Goal: Information Seeking & Learning: Learn about a topic

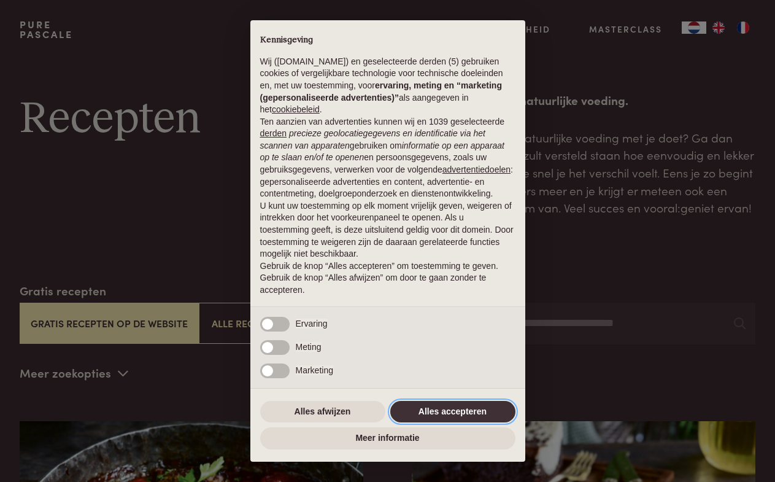
click at [474, 404] on button "Alles accepteren" at bounding box center [452, 412] width 125 height 22
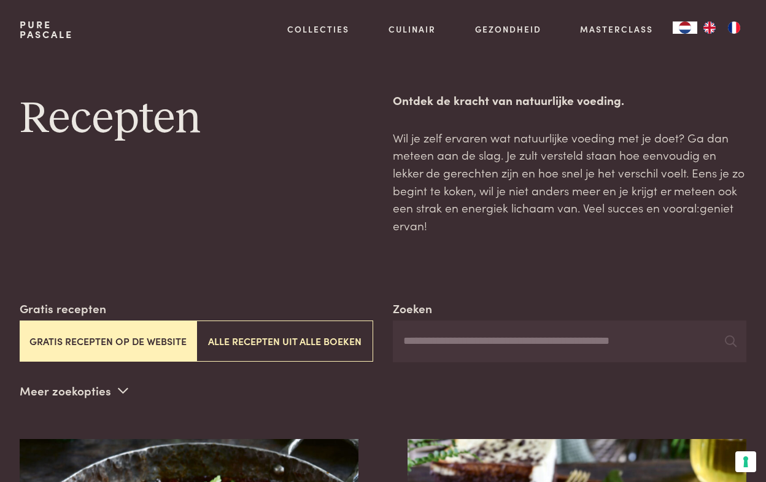
drag, startPoint x: 160, startPoint y: 308, endPoint x: 184, endPoint y: 300, distance: 25.0
click at [160, 320] on button "Gratis recepten op de website" at bounding box center [108, 340] width 177 height 41
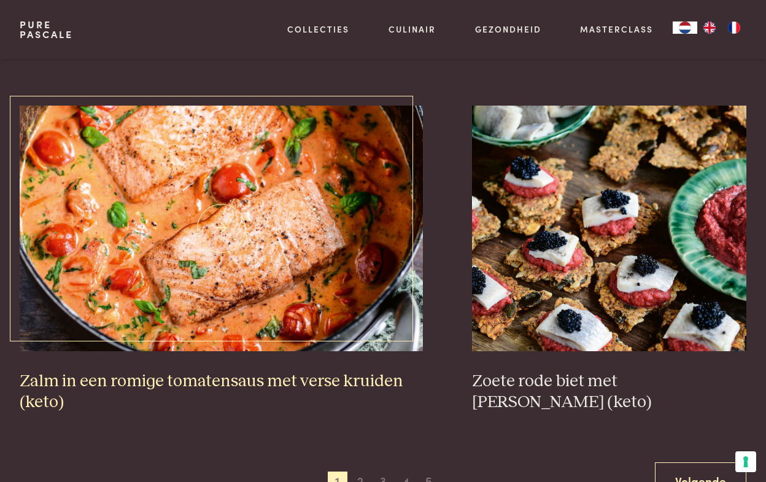
scroll to position [2042, 0]
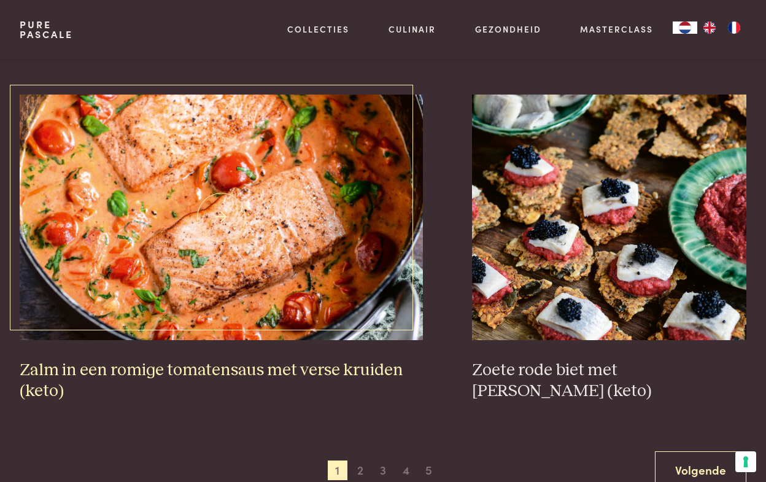
click at [313, 360] on h3 "Zalm in een romige tomatensaus met verse kruiden (keto)" at bounding box center [222, 381] width 404 height 42
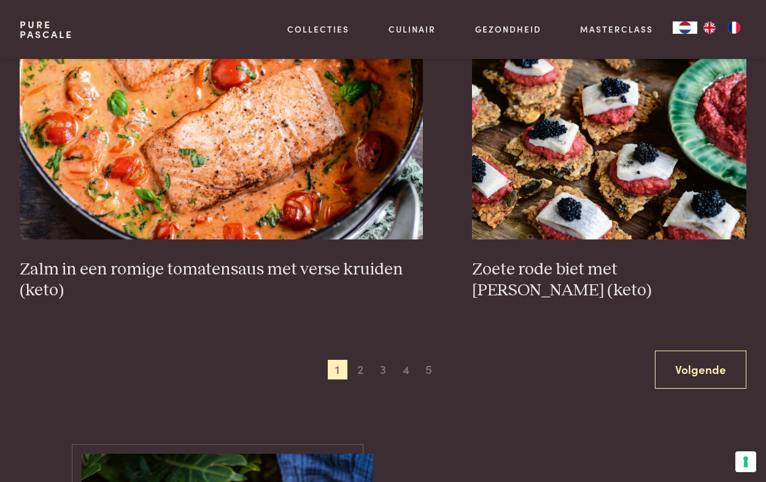
scroll to position [2328, 0]
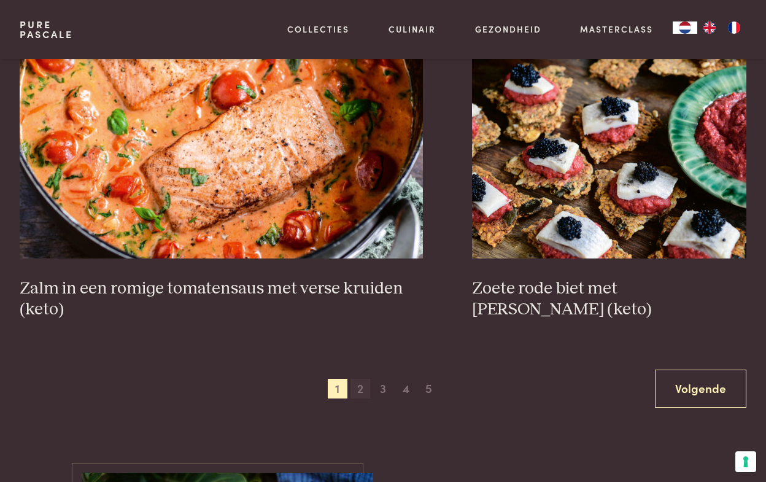
click at [362, 379] on span "2" at bounding box center [361, 389] width 20 height 20
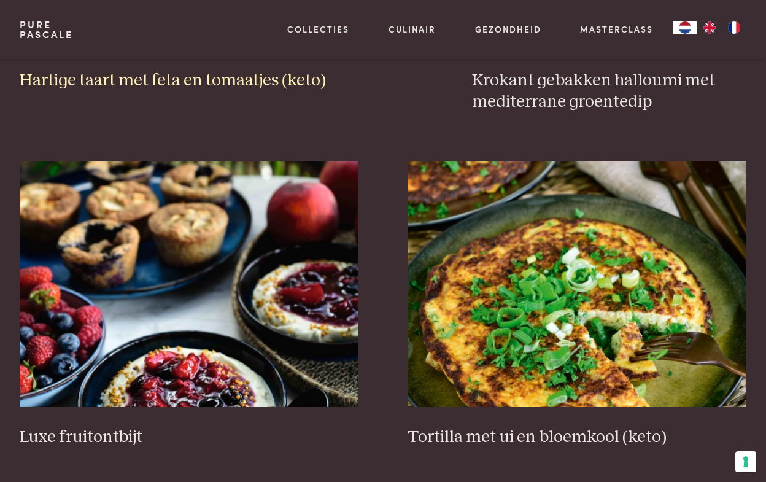
scroll to position [1346, 0]
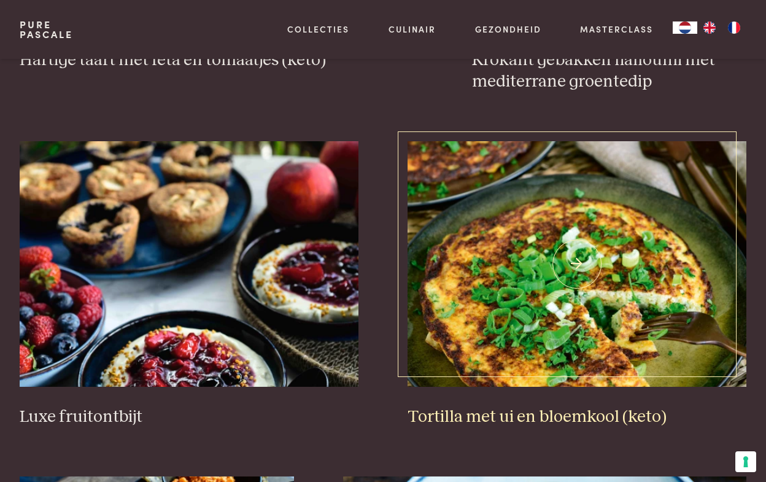
click at [486, 406] on h3 "Tortilla met ui en bloemkool (keto)" at bounding box center [577, 416] width 339 height 21
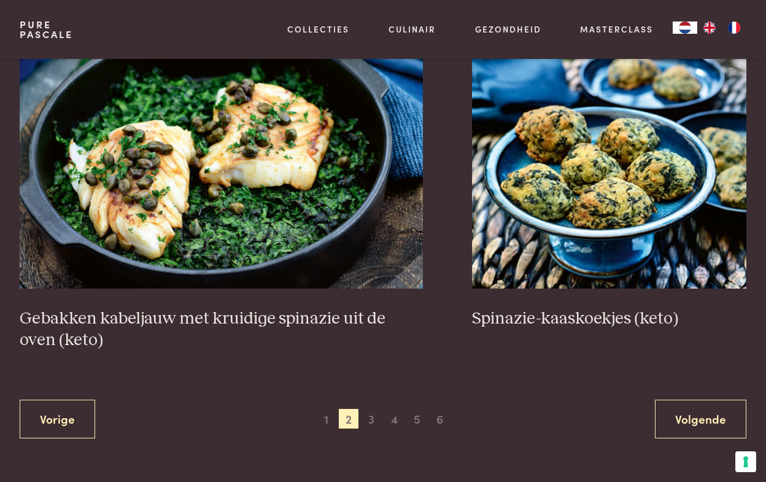
scroll to position [2165, 0]
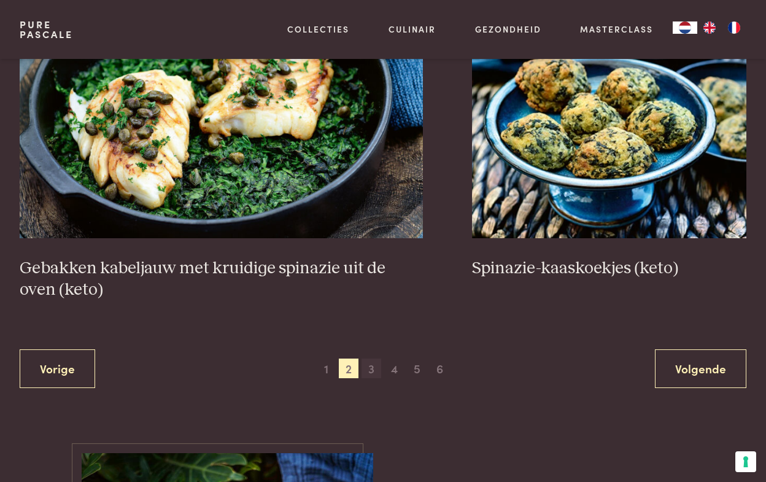
click at [372, 359] on span "3" at bounding box center [372, 369] width 20 height 20
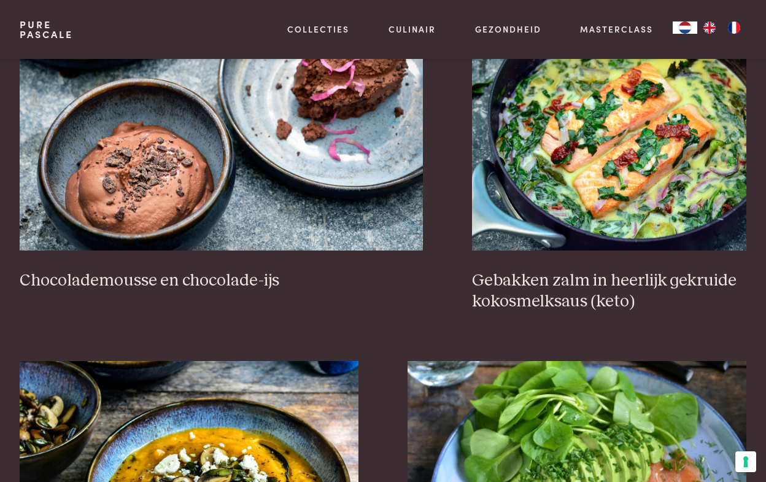
scroll to position [1182, 0]
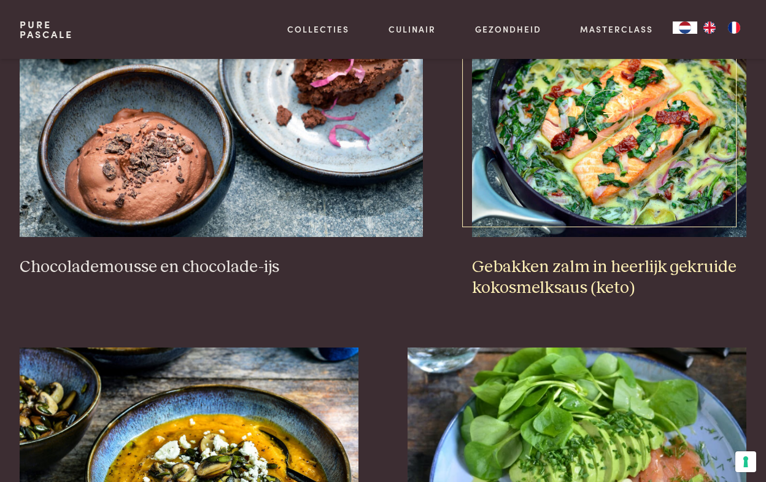
click at [502, 277] on h3 "Gebakken zalm in heerlijk gekruide kokosmelksaus (keto)" at bounding box center [609, 278] width 274 height 42
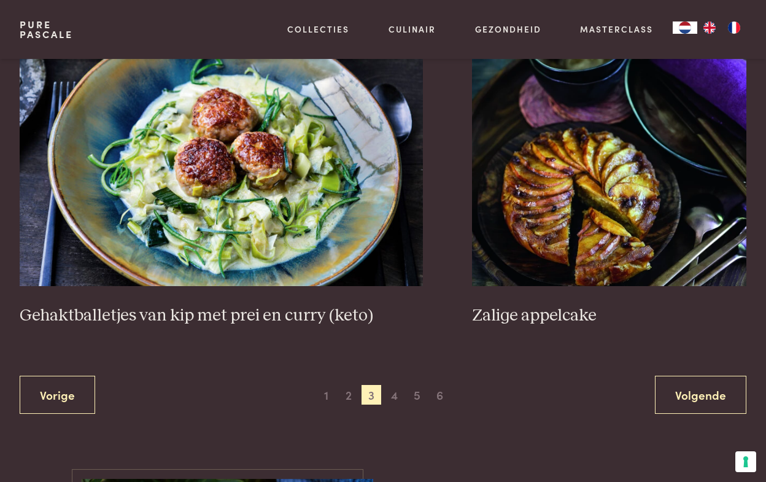
scroll to position [2328, 0]
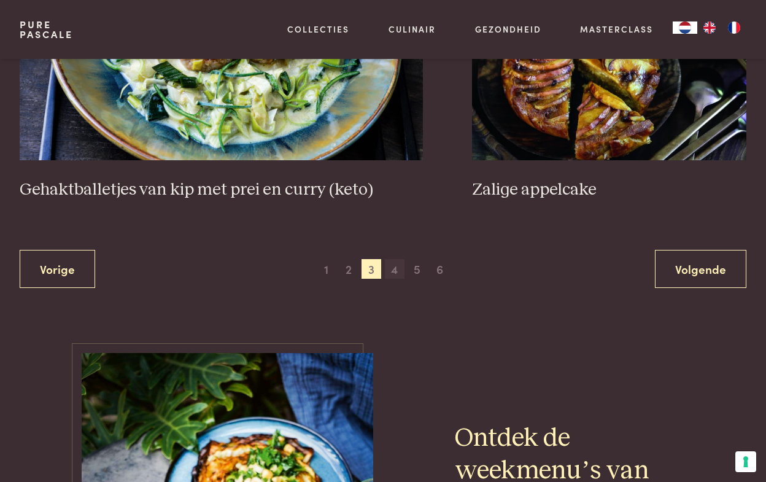
click at [394, 259] on span "4" at bounding box center [395, 269] width 20 height 20
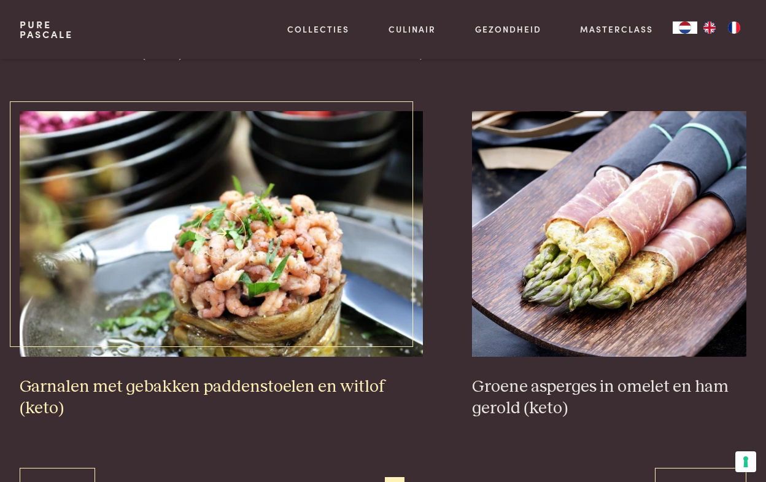
scroll to position [2082, 0]
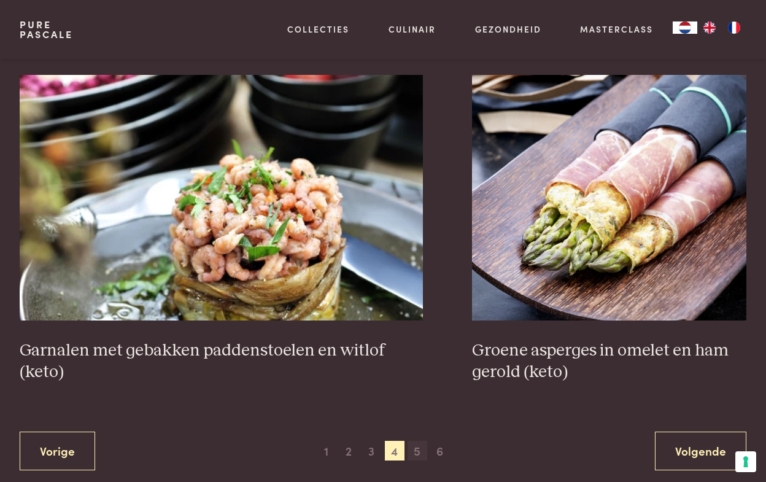
click at [419, 441] on span "5" at bounding box center [418, 451] width 20 height 20
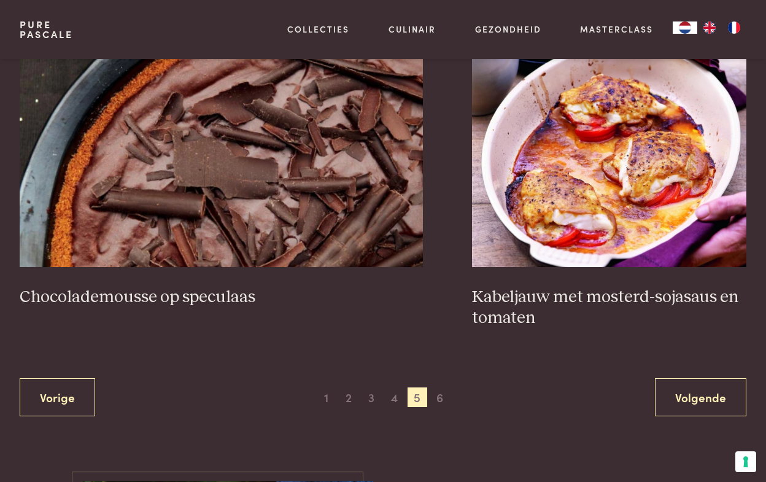
scroll to position [2206, 0]
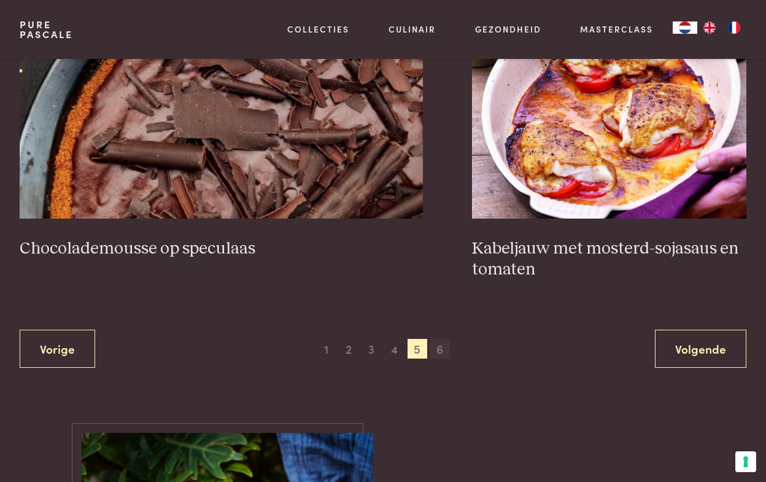
click at [440, 339] on span "6" at bounding box center [440, 349] width 20 height 20
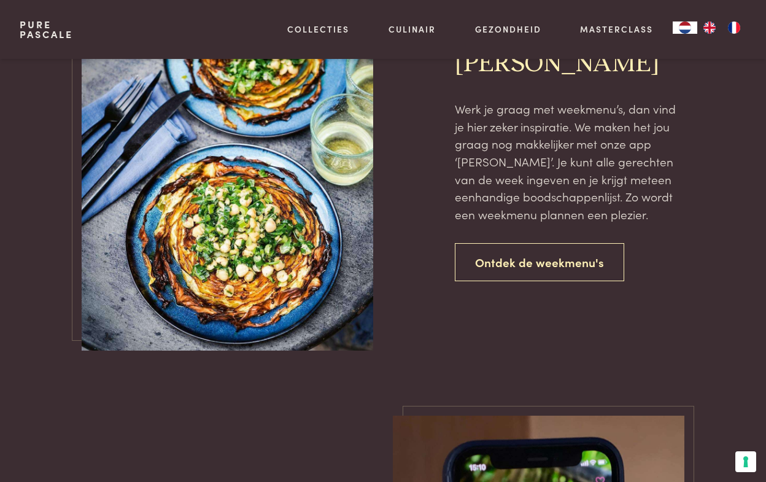
scroll to position [977, 0]
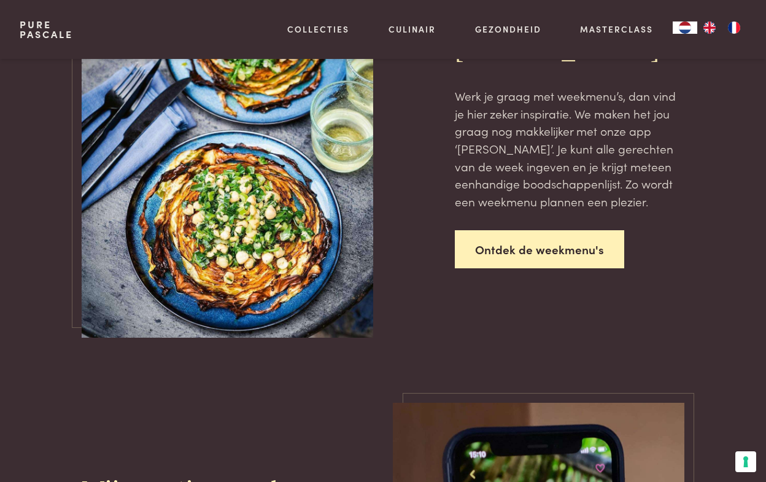
click at [504, 244] on link "Ontdek de weekmenu's" at bounding box center [539, 249] width 169 height 39
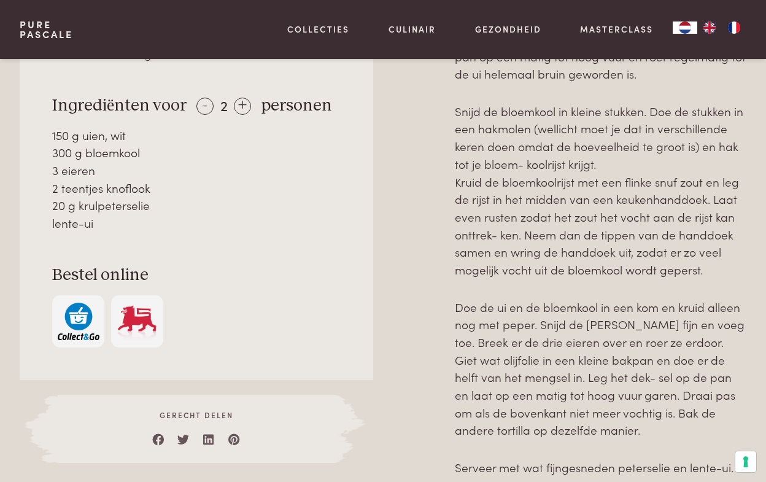
scroll to position [655, 0]
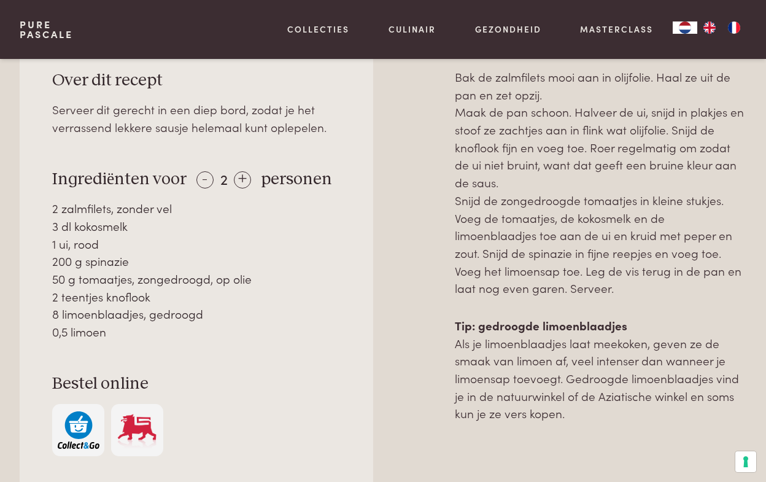
scroll to position [573, 0]
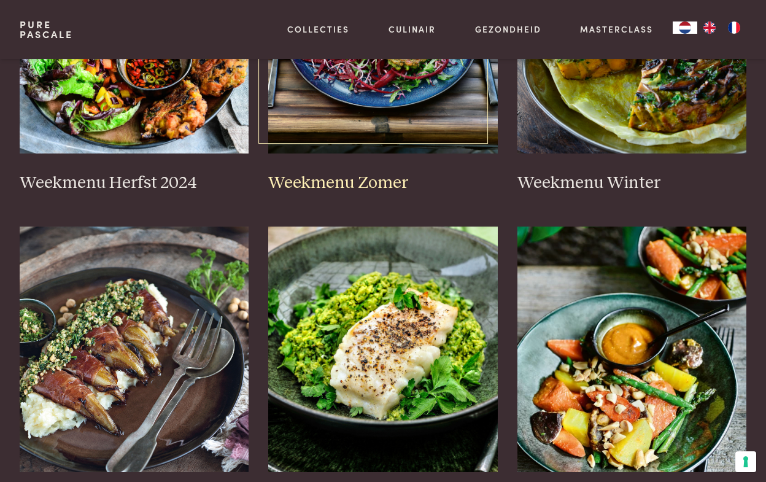
scroll to position [409, 0]
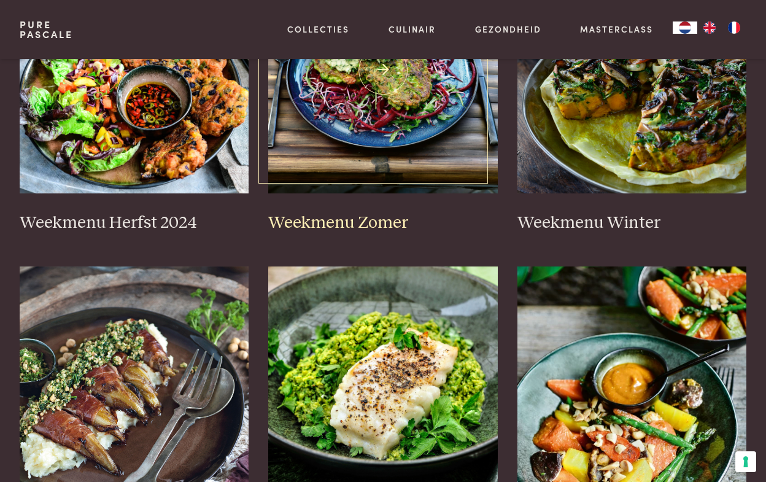
click at [389, 140] on img at bounding box center [383, 71] width 230 height 246
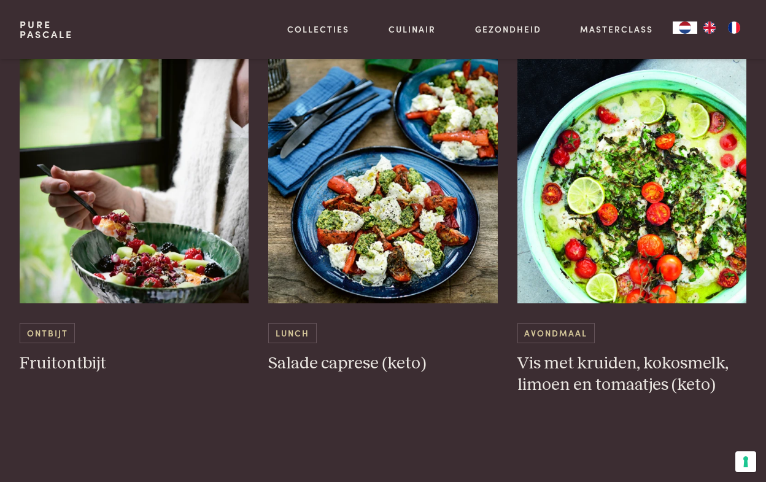
scroll to position [818, 0]
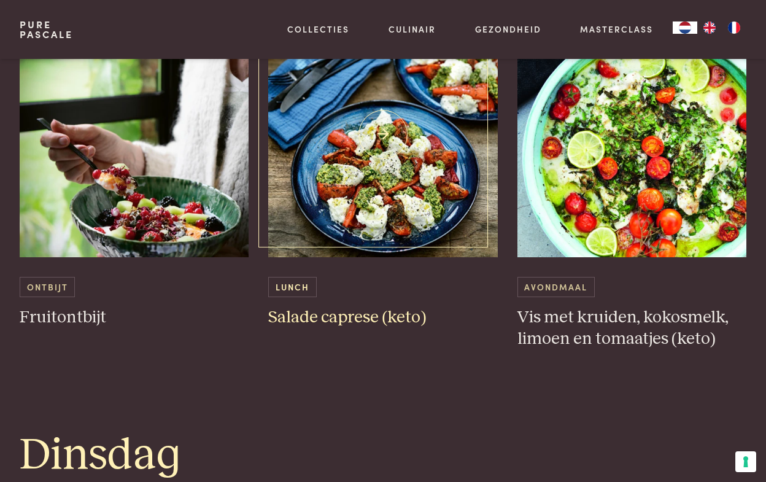
click at [388, 207] on img at bounding box center [383, 135] width 230 height 246
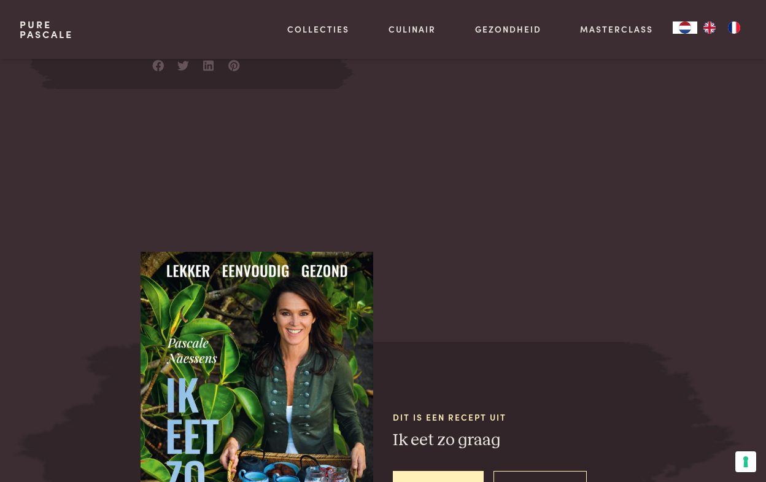
scroll to position [1146, 0]
